Goal: Information Seeking & Learning: Learn about a topic

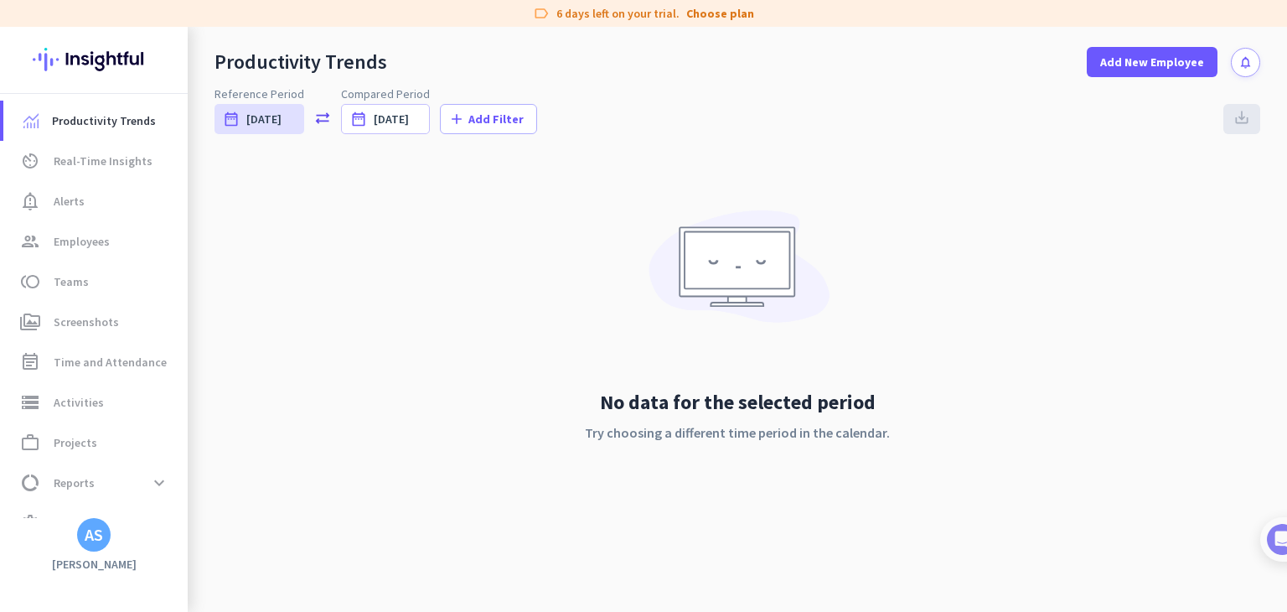
scroll to position [169, 0]
click at [54, 227] on link "group Employees" at bounding box center [95, 241] width 184 height 40
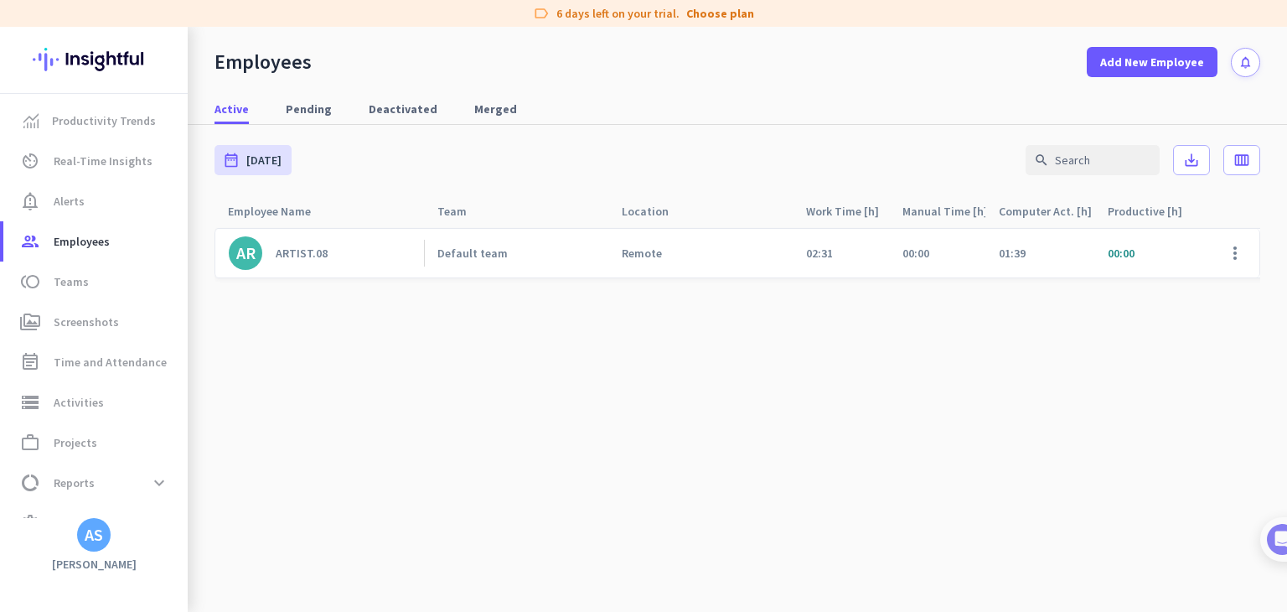
click at [1038, 212] on div "Computer Act. [h] arrow_drop_up" at bounding box center [1047, 210] width 96 height 23
click at [1083, 208] on div "Computer Act. [h] arrow_drop_up" at bounding box center [1047, 210] width 96 height 23
click at [94, 167] on span "Real-Time Insights" at bounding box center [103, 161] width 99 height 20
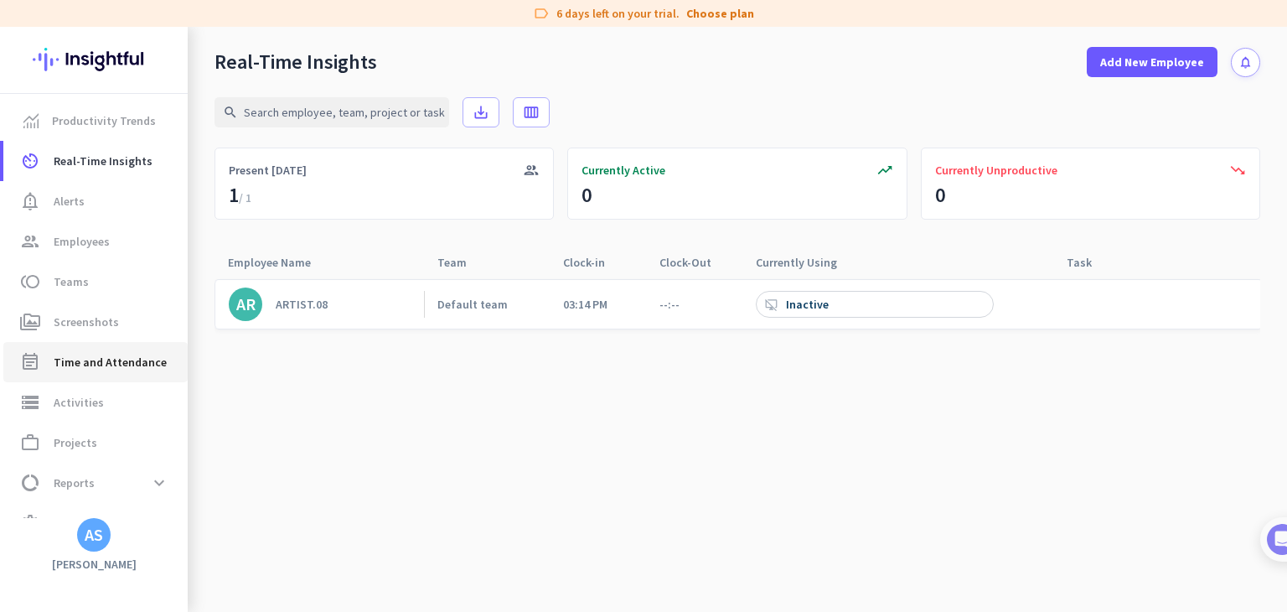
click at [85, 363] on span "Time and Attendance" at bounding box center [110, 362] width 113 height 20
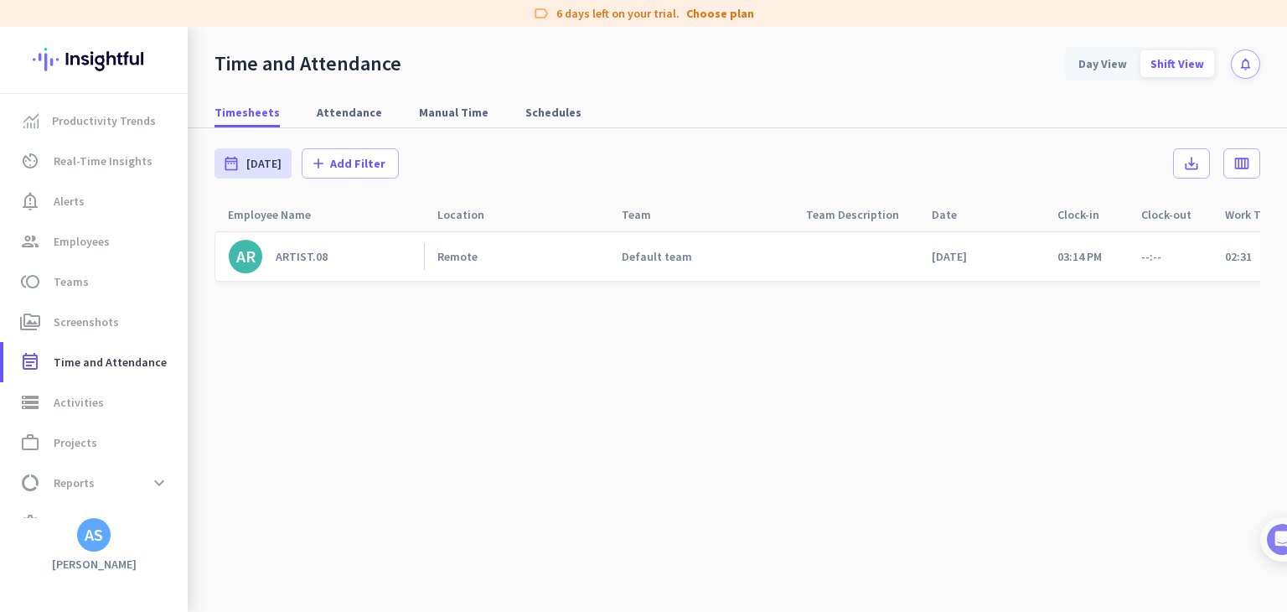
click at [1251, 211] on div "Work Time [h] arrow_drop_up" at bounding box center [1268, 214] width 87 height 23
click at [334, 115] on span "Attendance" at bounding box center [349, 112] width 65 height 17
type input "[DATE] - [DATE]"
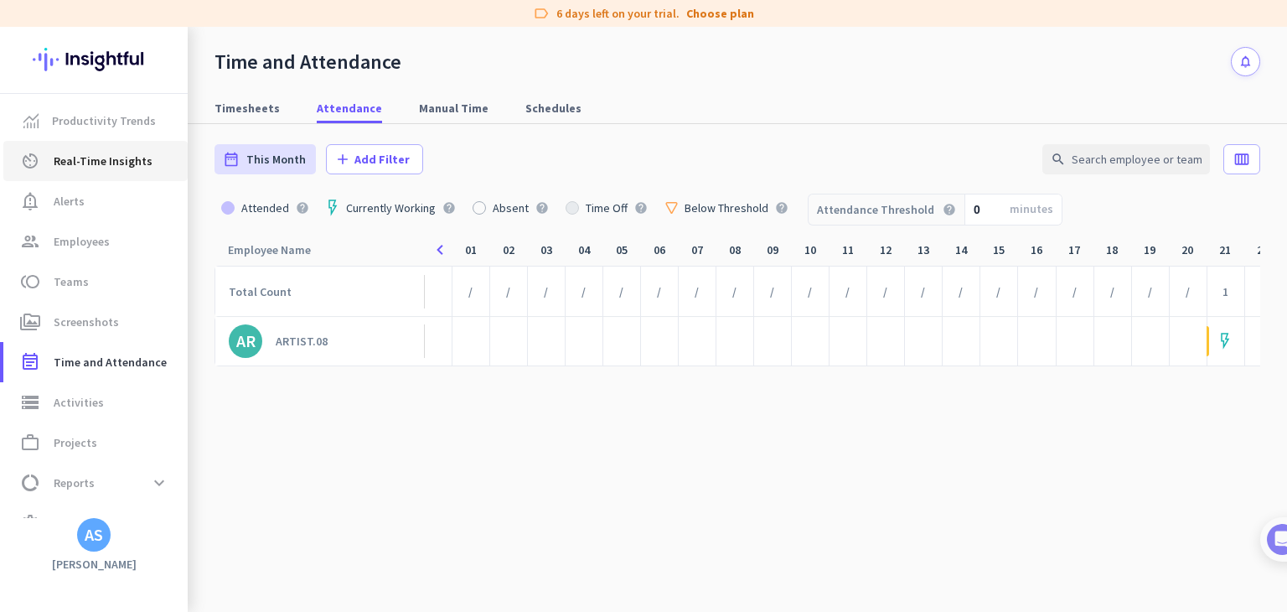
click at [91, 158] on span "Real-Time Insights" at bounding box center [103, 161] width 99 height 20
type input "[DATE] - [DATE]"
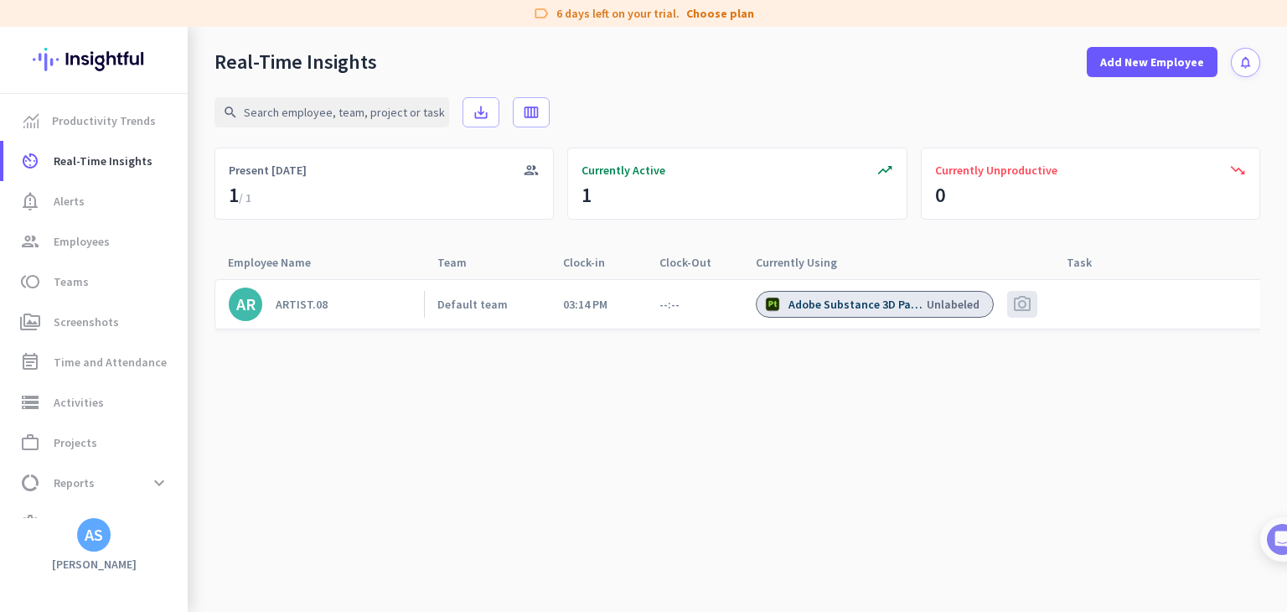
click at [311, 304] on div "ARTIST.08" at bounding box center [302, 304] width 52 height 15
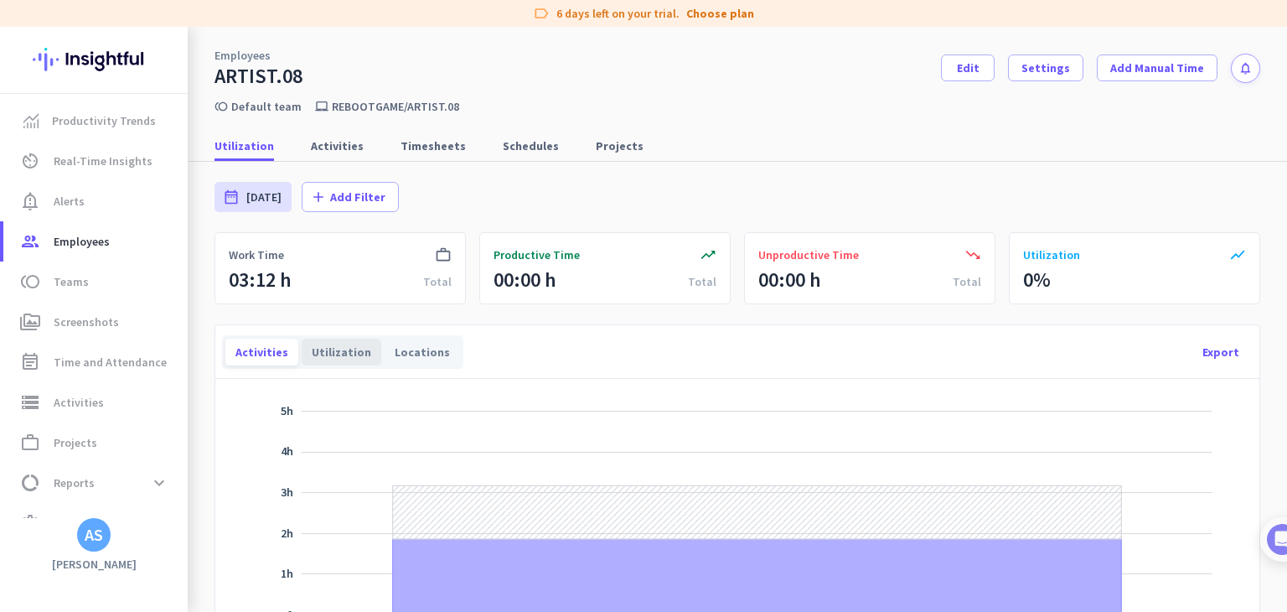
click at [325, 347] on div "Utilization" at bounding box center [342, 352] width 80 height 27
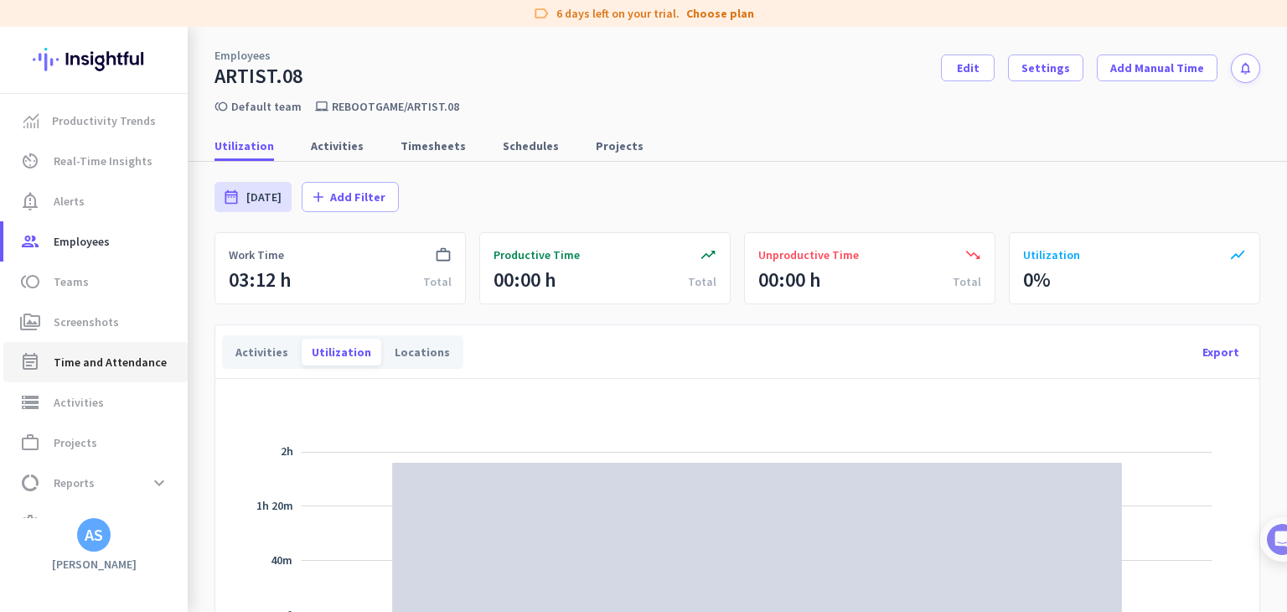
click at [101, 360] on span "Time and Attendance" at bounding box center [110, 362] width 113 height 20
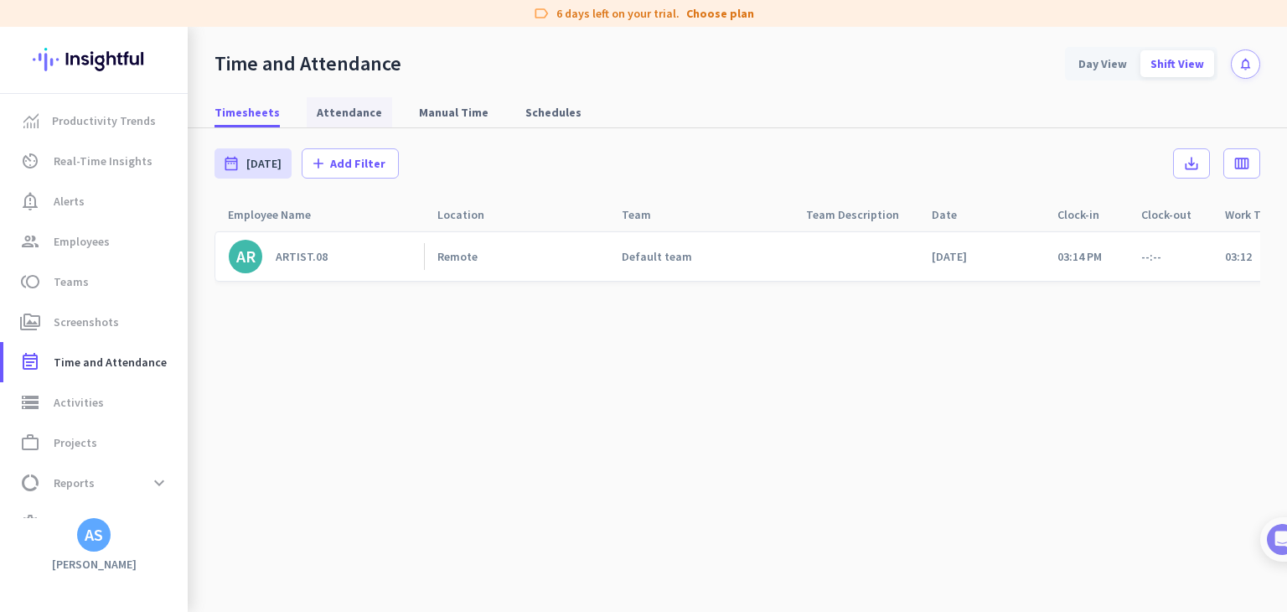
click at [331, 115] on span "Attendance" at bounding box center [349, 112] width 65 height 17
type input "[DATE] - [DATE]"
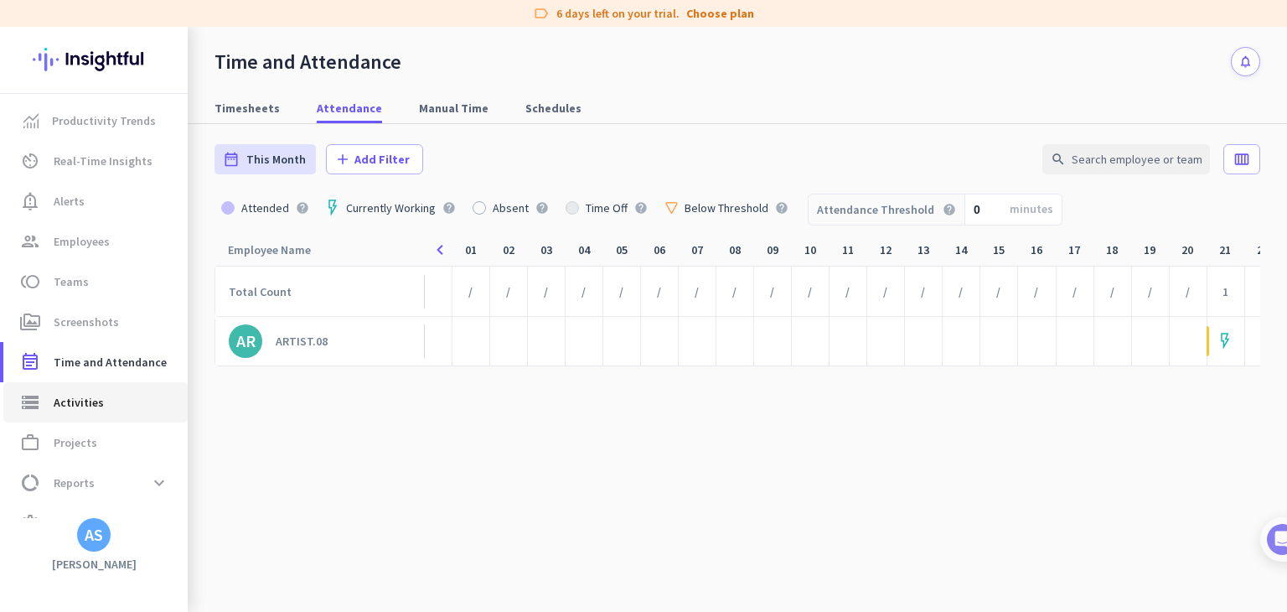
click at [80, 403] on span "Activities" at bounding box center [79, 402] width 50 height 20
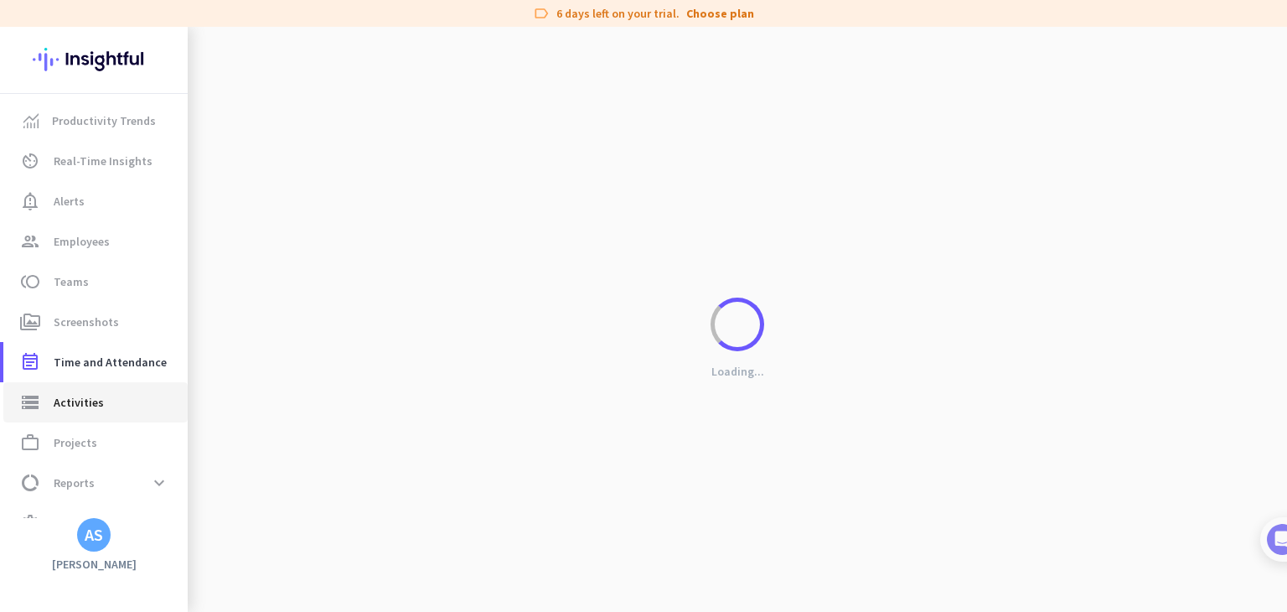
type input "[DATE]"
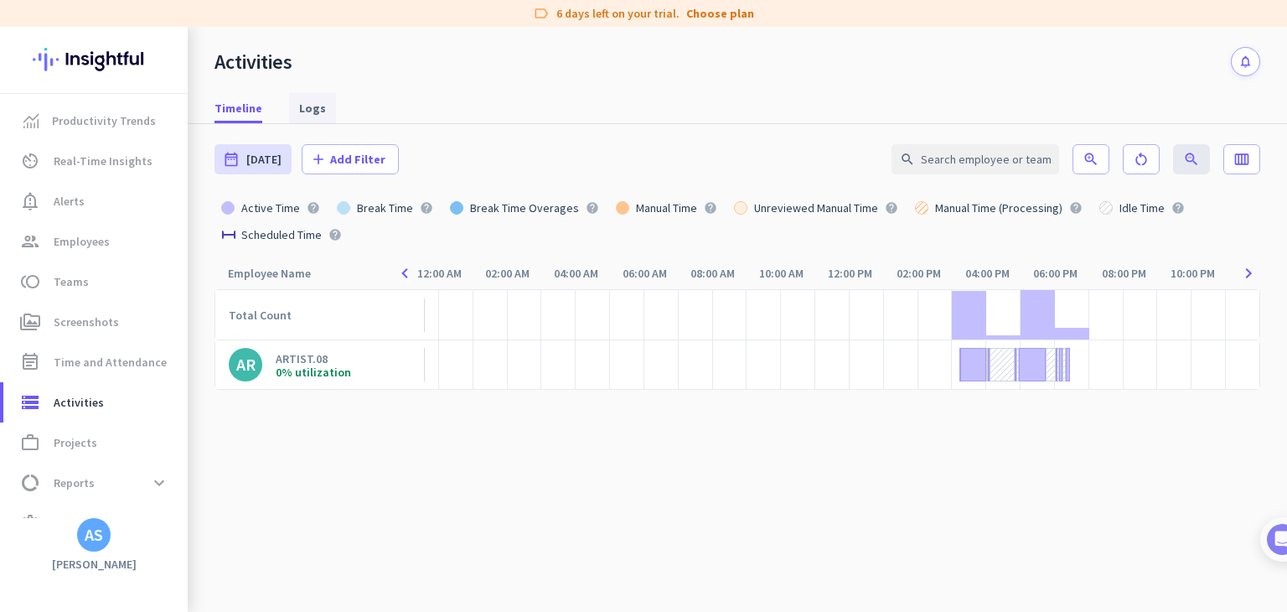
click at [312, 106] on span "Logs" at bounding box center [312, 108] width 27 height 17
type input "[DATE] - [DATE]"
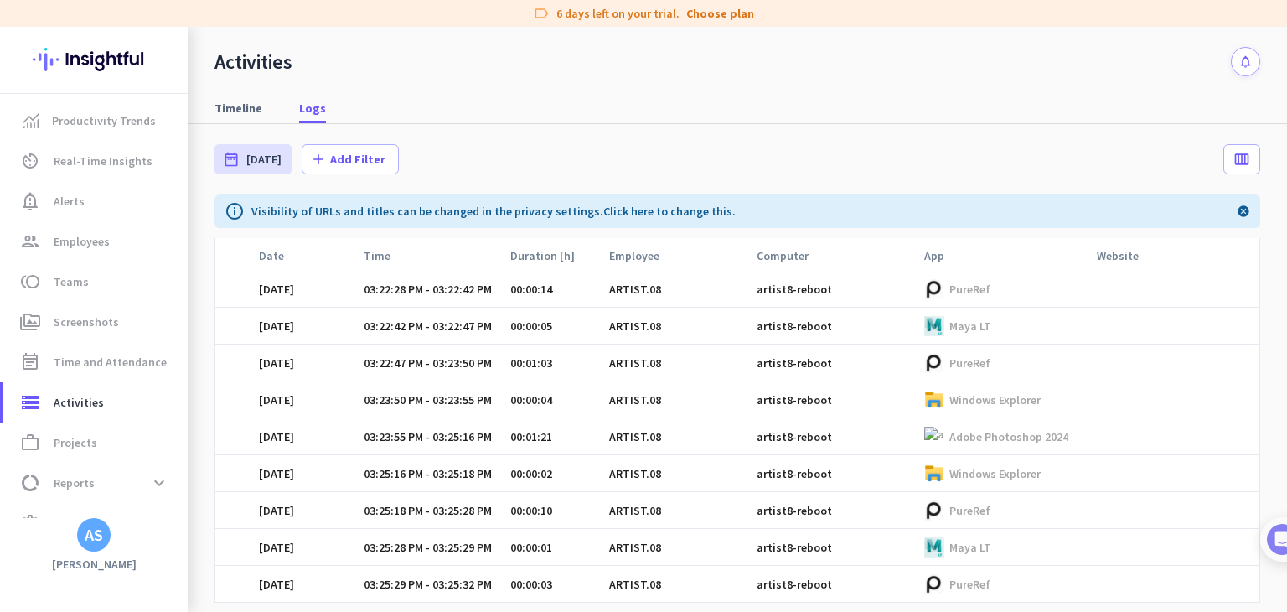
scroll to position [838, 0]
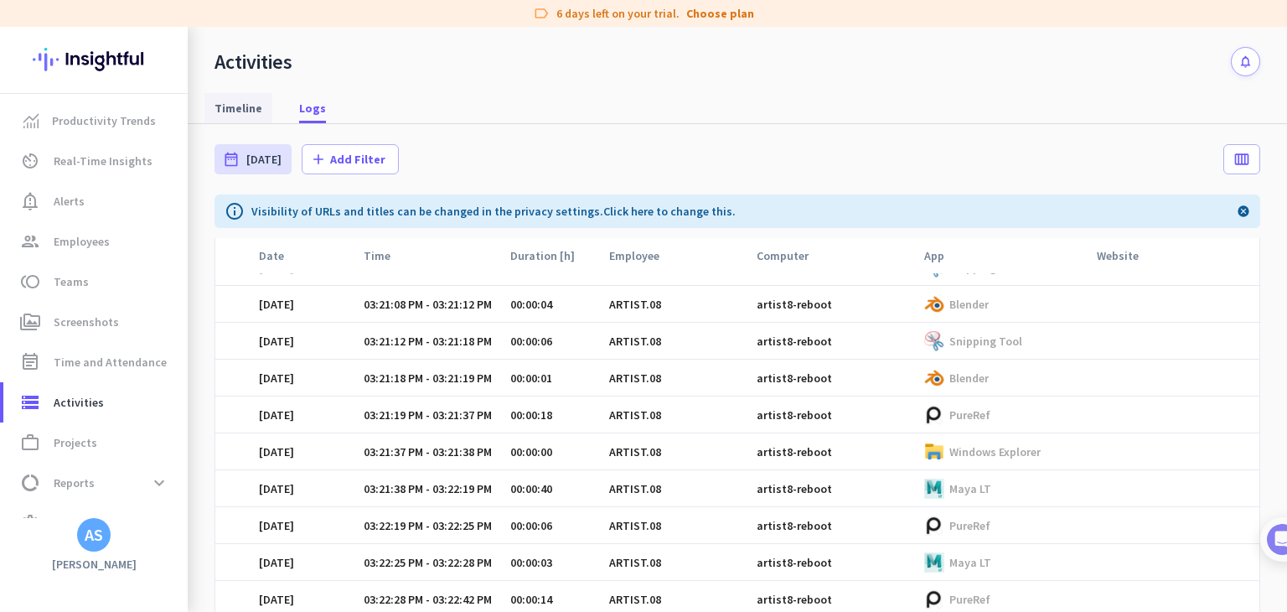
click at [231, 114] on span "Timeline" at bounding box center [239, 108] width 48 height 17
type input "[DATE]"
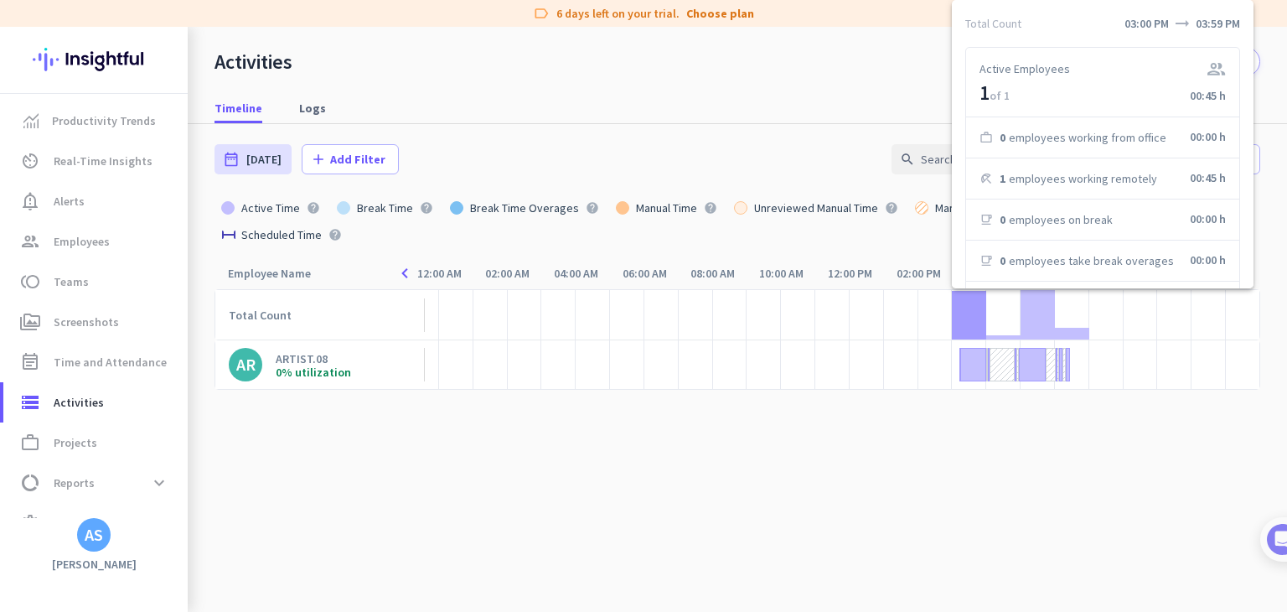
click at [965, 306] on div at bounding box center [969, 315] width 34 height 49
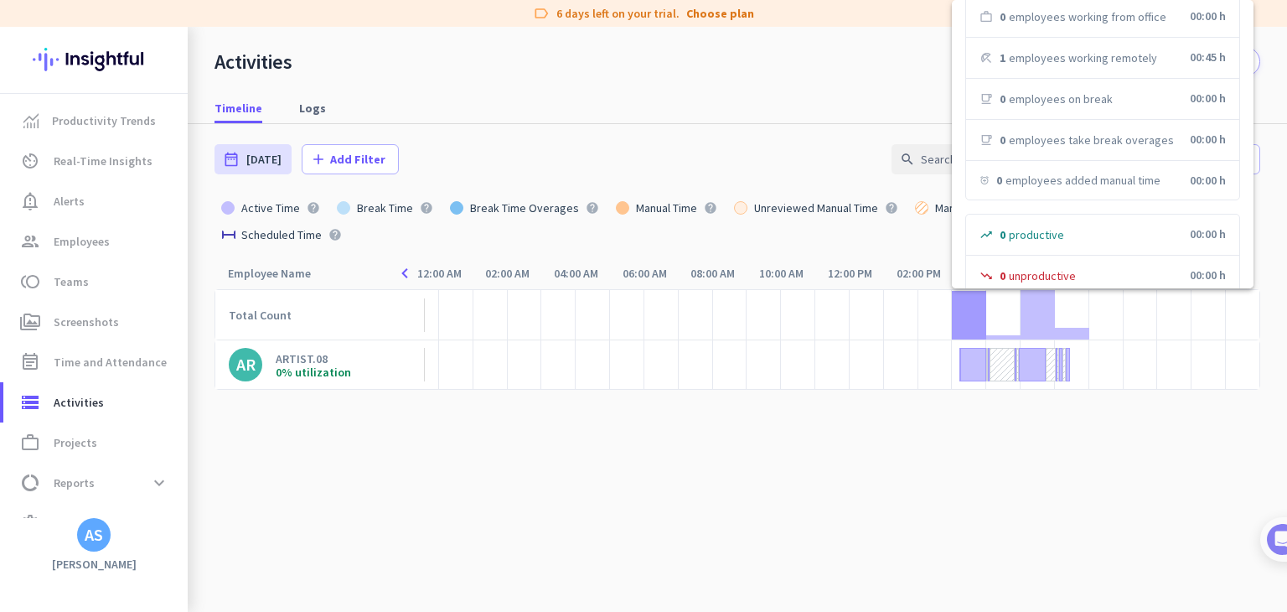
scroll to position [207, 0]
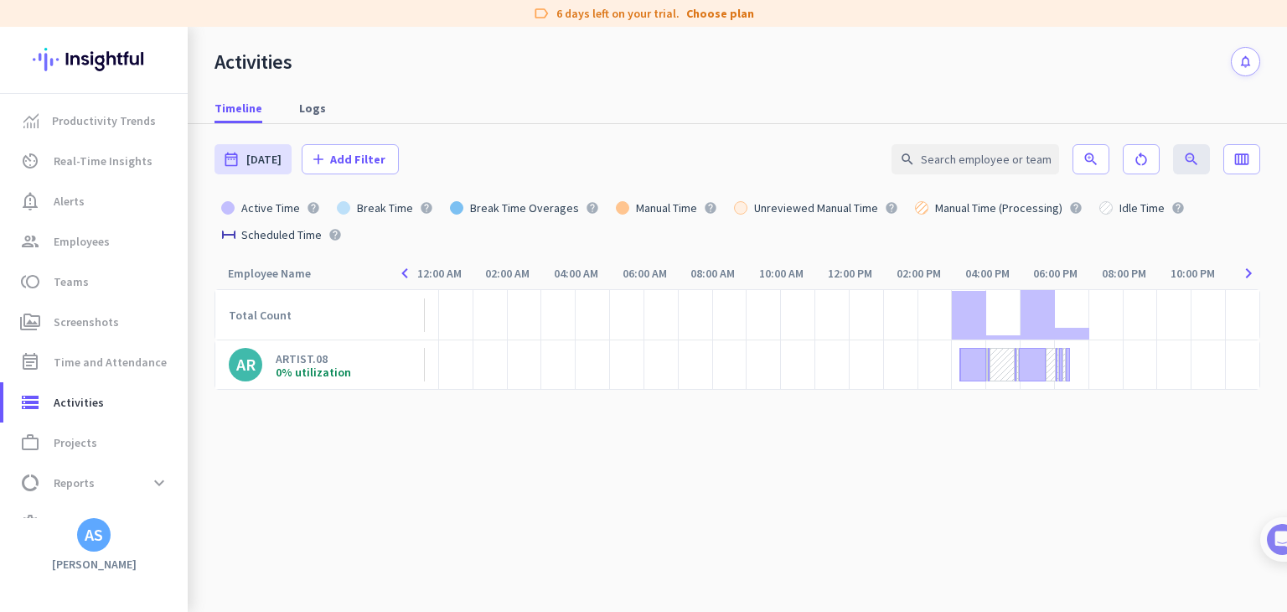
click at [546, 530] on cdk-virtual-scroll-viewport "Total Count AR ARTIST.08 0% utilization" at bounding box center [738, 450] width 1046 height 323
click at [1235, 152] on icon "calendar_view_week" at bounding box center [1242, 159] width 17 height 17
click at [1116, 265] on div at bounding box center [1117, 263] width 34 height 34
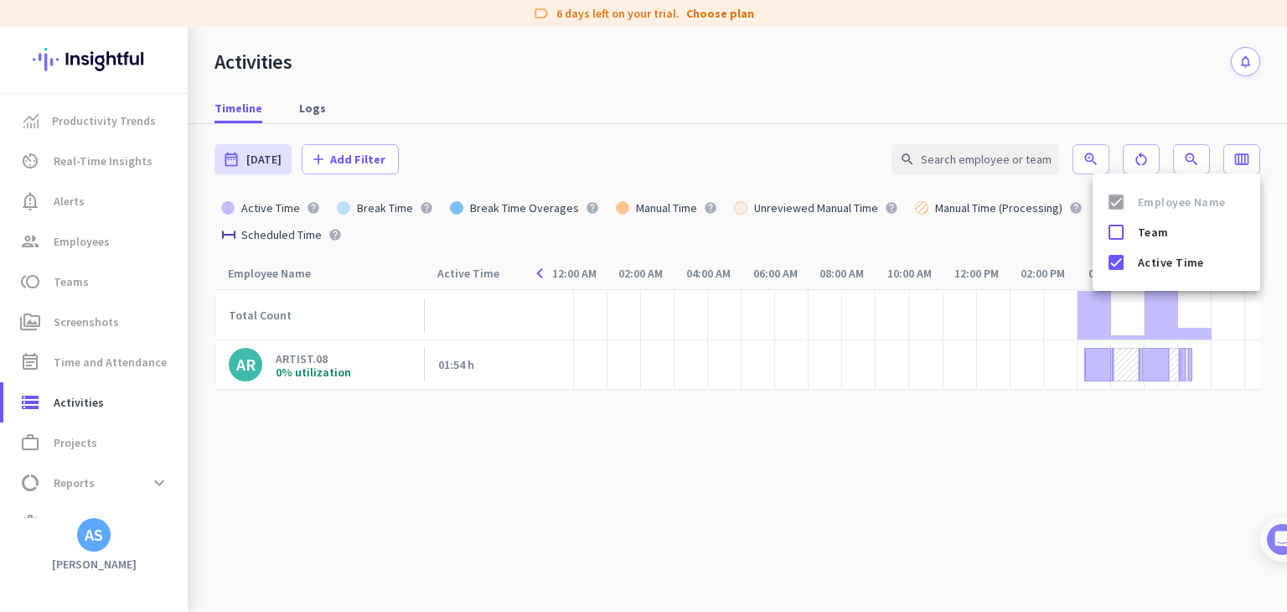
click at [928, 505] on div at bounding box center [643, 306] width 1287 height 612
click at [1233, 152] on span at bounding box center [1242, 159] width 35 height 40
click at [1120, 232] on div at bounding box center [1117, 232] width 34 height 34
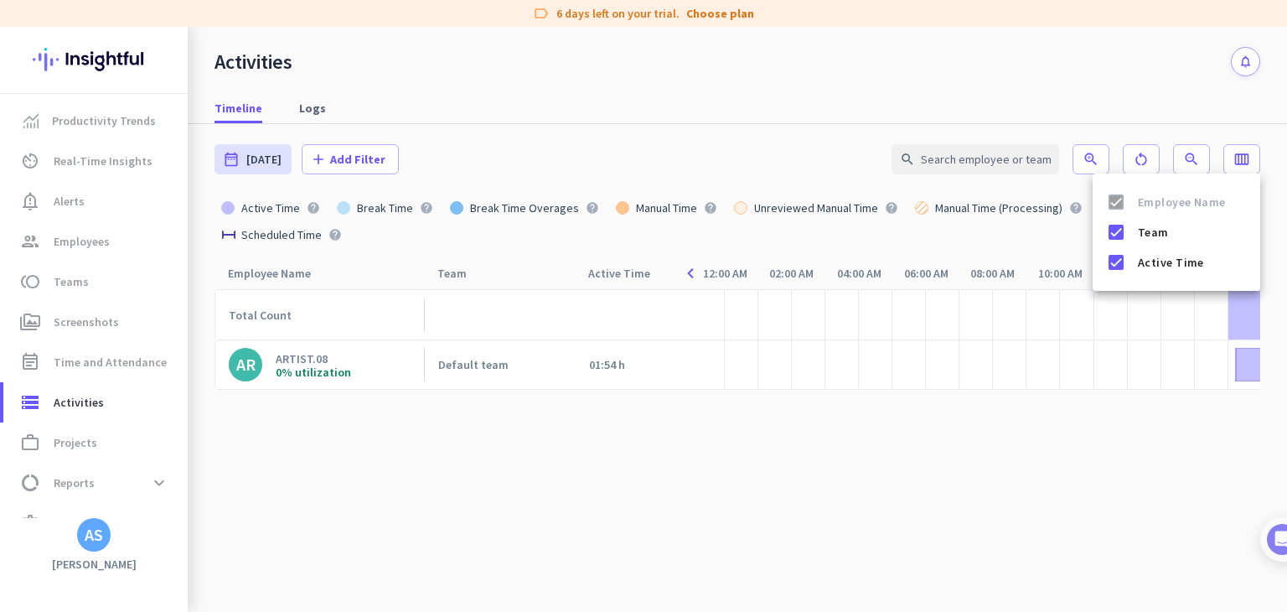
click at [868, 484] on div at bounding box center [643, 306] width 1287 height 612
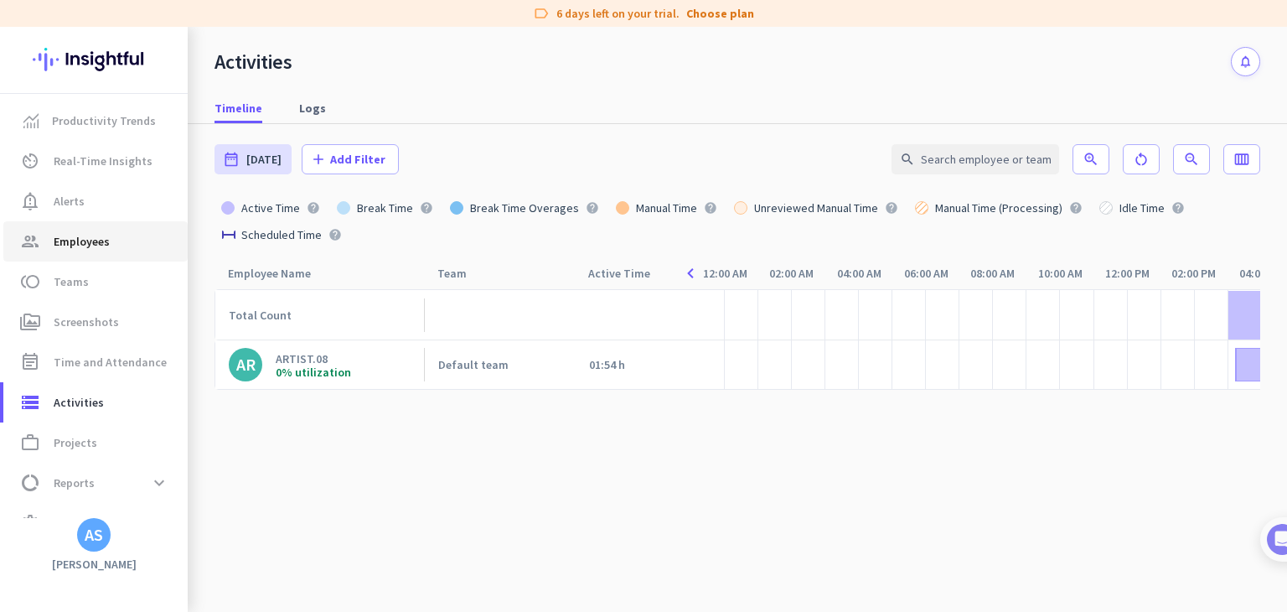
click at [89, 238] on span "Employees" at bounding box center [82, 241] width 56 height 20
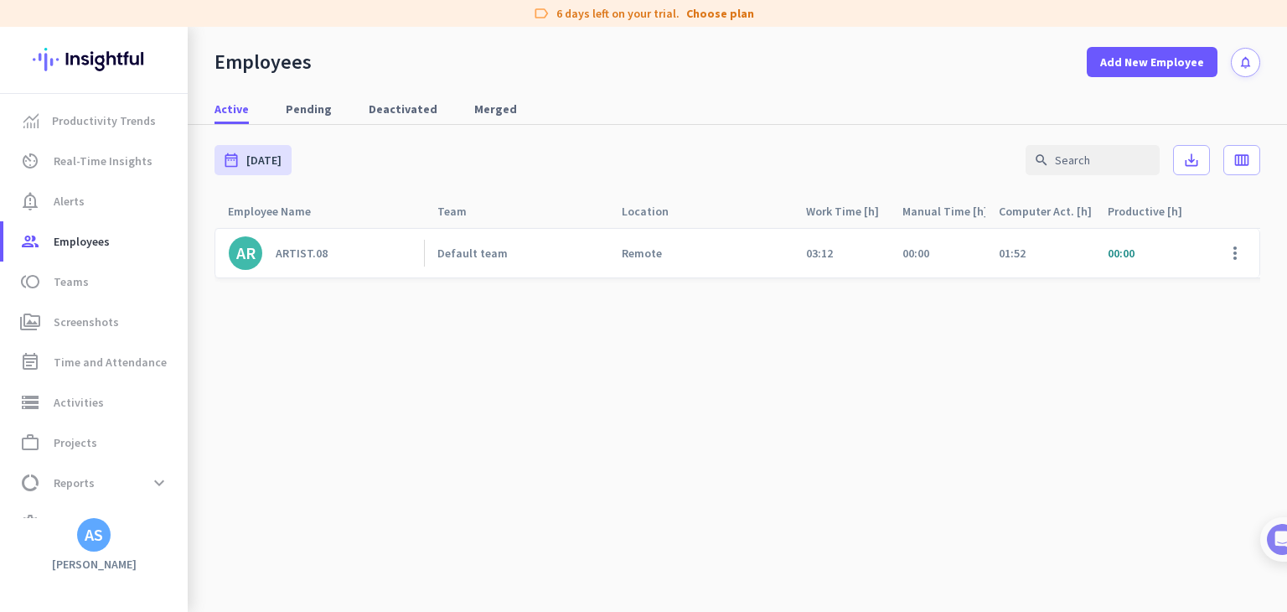
click at [1108, 257] on span "00:00" at bounding box center [1121, 253] width 27 height 15
click at [92, 317] on span "Screenshots" at bounding box center [86, 322] width 65 height 20
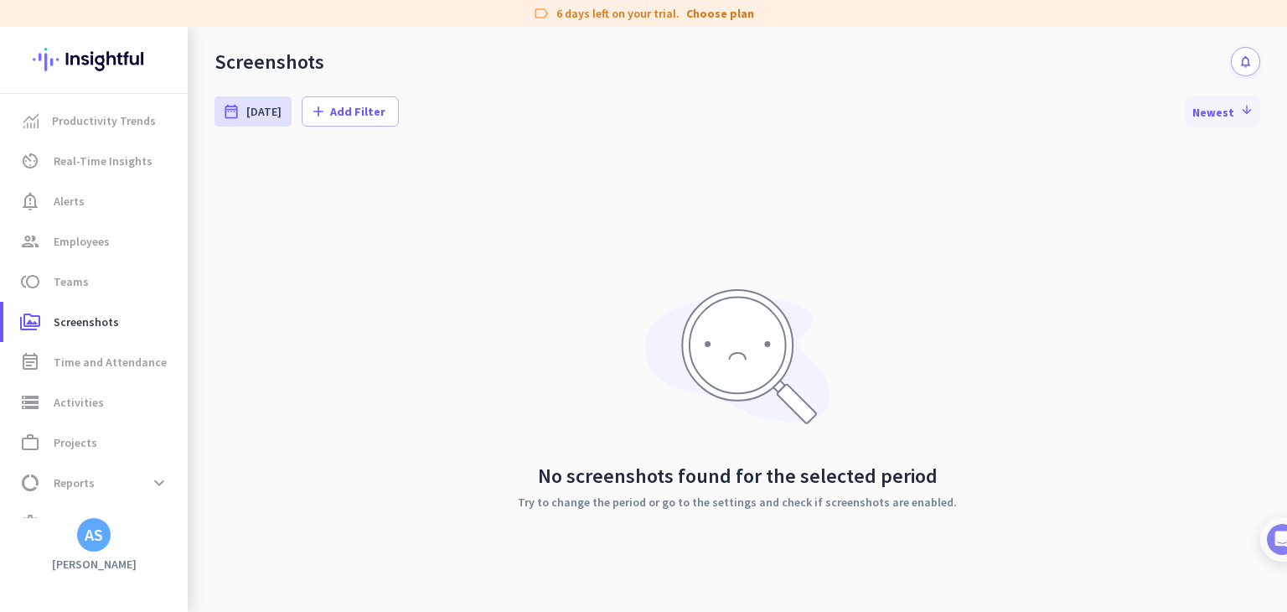
click at [1237, 111] on icon "arrow_downward" at bounding box center [1245, 109] width 17 height 13
click at [110, 111] on span "Productivity Trends" at bounding box center [104, 121] width 104 height 20
